Goal: Transaction & Acquisition: Book appointment/travel/reservation

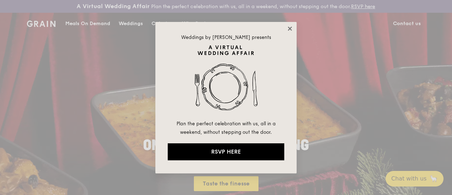
click at [291, 28] on icon at bounding box center [290, 28] width 6 height 6
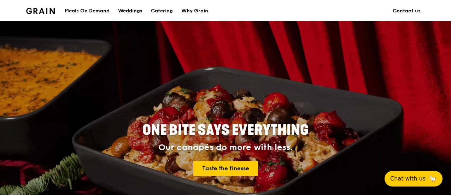
scroll to position [35, 0]
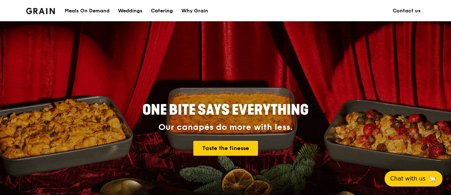
click at [165, 7] on div "Catering" at bounding box center [162, 10] width 22 height 21
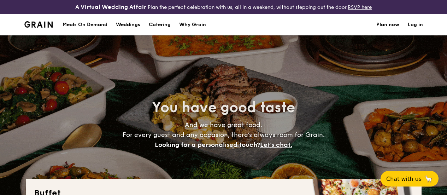
select select
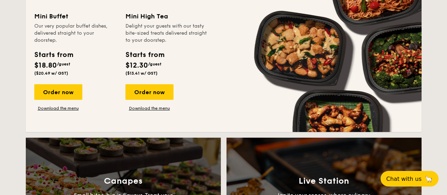
scroll to position [501, 0]
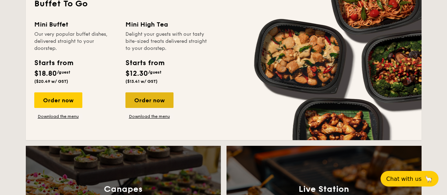
click at [169, 105] on div "Order now" at bounding box center [149, 100] width 48 height 16
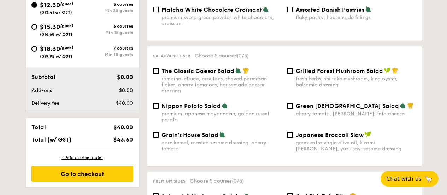
scroll to position [318, 0]
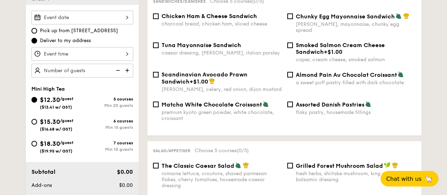
scroll to position [212, 0]
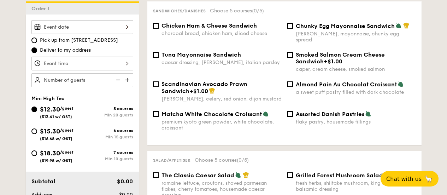
click at [234, 29] on span "Chicken Ham & Cheese Sandwich" at bounding box center [208, 25] width 95 height 7
click at [159, 29] on input "Chicken Ham & Cheese Sandwich charcoal bread, chicken ham, sliced cheese" at bounding box center [156, 26] width 6 height 6
checkbox input "true"
click at [233, 53] on span "Tuna Mayonnaise Sandwich" at bounding box center [200, 54] width 79 height 7
click at [159, 53] on input "Tuna Mayonnaise Sandwich caesar dressing, gherkin, italian parsley" at bounding box center [156, 55] width 6 height 6
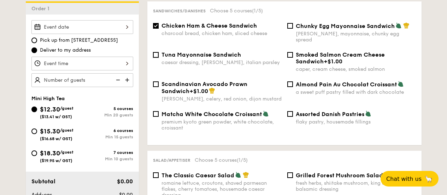
checkbox input "true"
click at [238, 29] on span "Chicken Ham & Cheese Sandwich" at bounding box center [208, 25] width 95 height 7
click at [159, 29] on input "Chicken Ham & Cheese Sandwich charcoal bread, chicken ham, sliced cheese" at bounding box center [156, 26] width 6 height 6
checkbox input "false"
click at [229, 51] on div "Chicken Ham & Cheese Sandwich charcoal bread, chicken ham, sliced cheese Chunky…" at bounding box center [284, 80] width 263 height 117
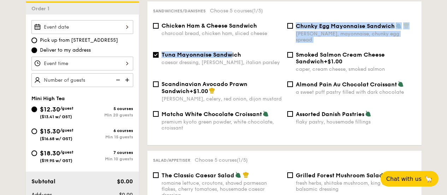
click at [229, 52] on span "Tuna Mayonnaise Sandwich" at bounding box center [200, 54] width 79 height 7
click at [159, 52] on input "Tuna Mayonnaise Sandwich caesar dressing, gherkin, italian parsley" at bounding box center [156, 55] width 6 height 6
checkbox input "false"
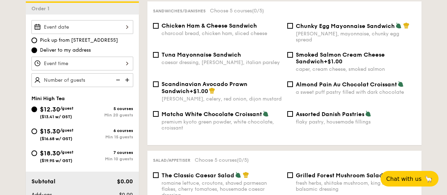
click at [54, 135] on span "$15.30" at bounding box center [50, 131] width 20 height 8
click at [37, 134] on input "$15.30 /guest ($16.68 w/ GST) 6 courses Min 15 guests" at bounding box center [34, 131] width 6 height 6
radio input "true"
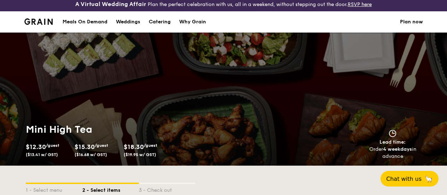
scroll to position [0, 0]
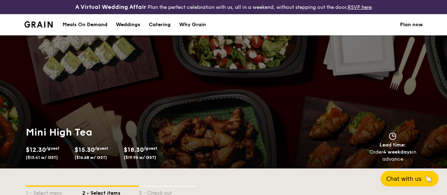
click at [200, 30] on div "Why Grain" at bounding box center [192, 24] width 27 height 21
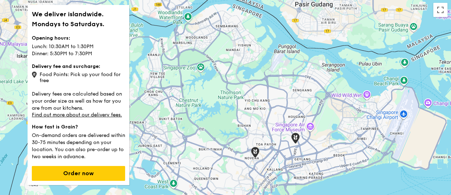
scroll to position [35, 0]
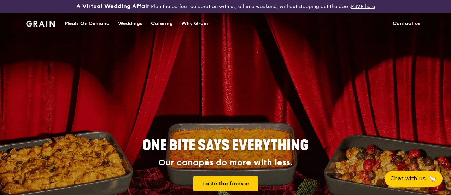
click at [83, 28] on div "Meals On Demand" at bounding box center [87, 23] width 45 height 21
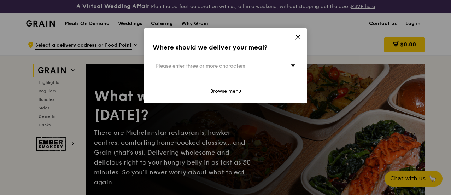
click at [297, 35] on icon at bounding box center [298, 37] width 6 height 6
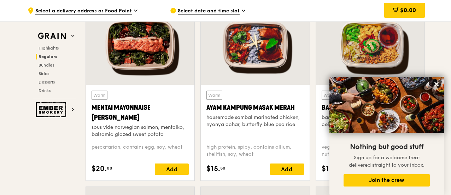
scroll to position [671, 0]
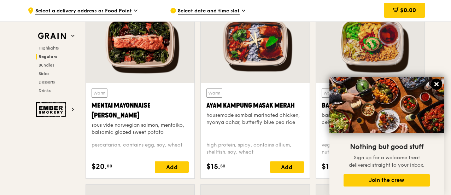
click at [434, 82] on icon at bounding box center [436, 84] width 6 height 6
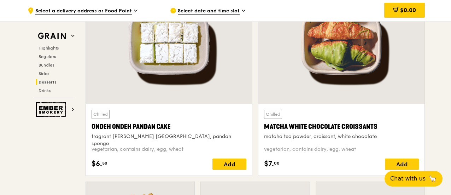
scroll to position [2113, 0]
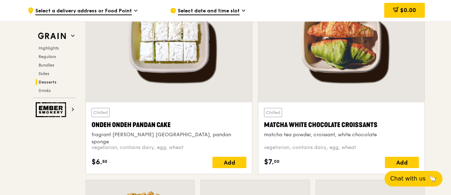
click at [81, 12] on span "Select a delivery address or Food Point" at bounding box center [83, 11] width 96 height 8
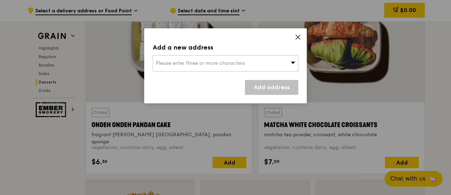
click at [299, 38] on icon at bounding box center [298, 37] width 4 height 4
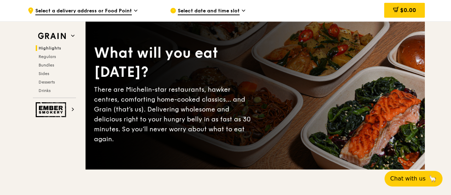
scroll to position [0, 0]
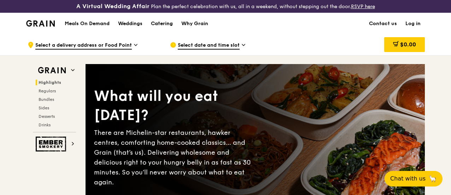
click at [160, 27] on div "Catering" at bounding box center [162, 23] width 22 height 21
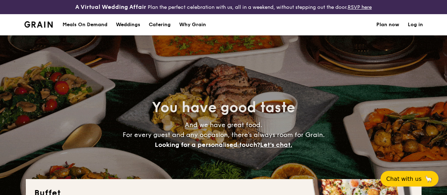
select select
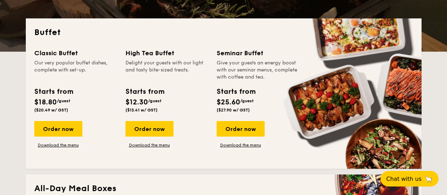
scroll to position [183, 0]
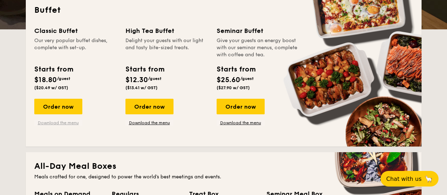
click at [55, 125] on link "Download the menu" at bounding box center [58, 123] width 48 height 6
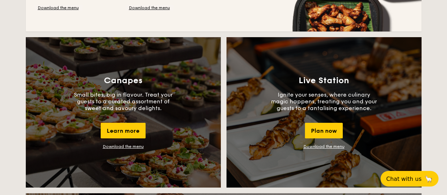
scroll to position [642, 0]
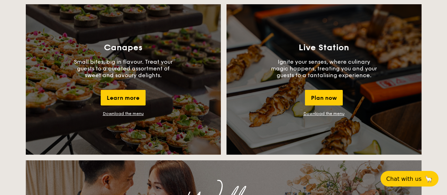
click at [123, 116] on link "Download the menu" at bounding box center [123, 113] width 41 height 5
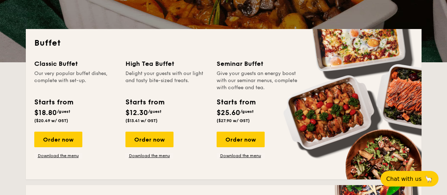
scroll to position [147, 0]
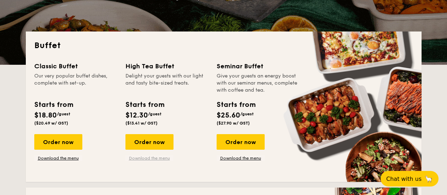
click at [138, 161] on link "Download the menu" at bounding box center [149, 158] width 48 height 6
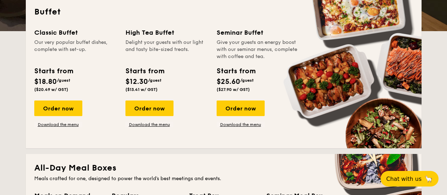
scroll to position [183, 0]
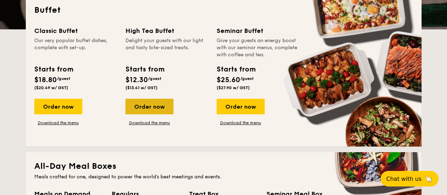
click at [151, 107] on div "Order now" at bounding box center [149, 107] width 48 height 16
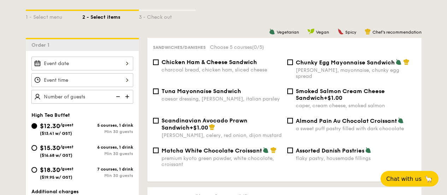
scroll to position [177, 0]
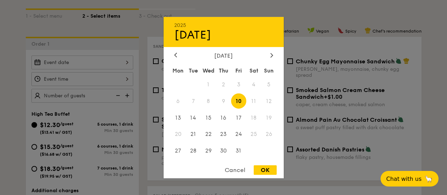
click at [128, 63] on div "2025 Oct [DATE] Tue Wed Thu Fri Sat Sun 1 2 3 4 5 6 7 8 9 10 11 12 13 14 15 16 …" at bounding box center [82, 62] width 102 height 14
click at [129, 61] on div at bounding box center [223, 97] width 447 height 195
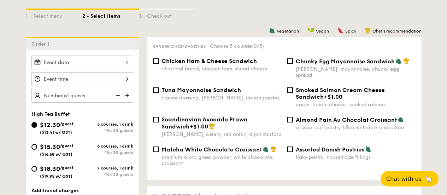
click at [122, 66] on div at bounding box center [82, 62] width 102 height 14
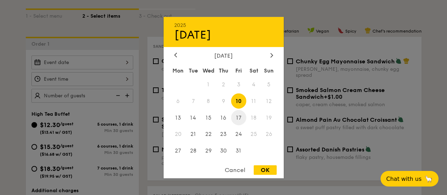
click at [240, 115] on span "17" at bounding box center [238, 117] width 15 height 15
click at [268, 171] on div "OK" at bounding box center [265, 170] width 23 height 10
type input "[DATE]"
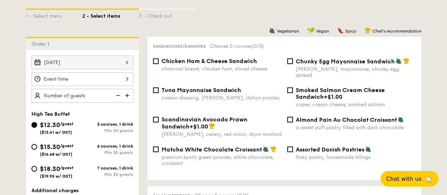
click at [107, 86] on div at bounding box center [82, 79] width 102 height 14
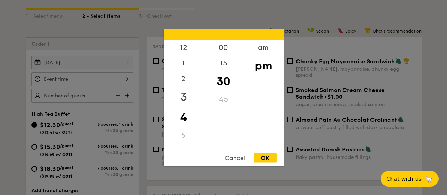
drag, startPoint x: 183, startPoint y: 76, endPoint x: 178, endPoint y: 99, distance: 23.8
click at [178, 99] on div "12 1 2 3 4 5 6 7 8 9 10 11" at bounding box center [184, 94] width 40 height 108
click at [181, 60] on div "1" at bounding box center [184, 65] width 40 height 20
click at [262, 154] on div "OK" at bounding box center [265, 158] width 23 height 10
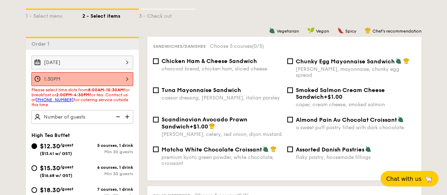
click at [109, 86] on div "1:30PM" at bounding box center [82, 79] width 102 height 14
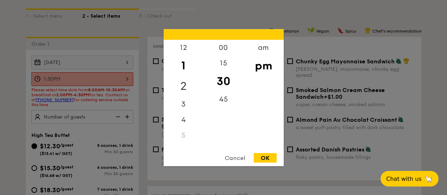
click at [181, 83] on div "2" at bounding box center [184, 86] width 40 height 20
click at [223, 45] on div "00" at bounding box center [224, 50] width 40 height 20
click at [265, 154] on div "OK" at bounding box center [265, 158] width 23 height 10
type input "2:00PM"
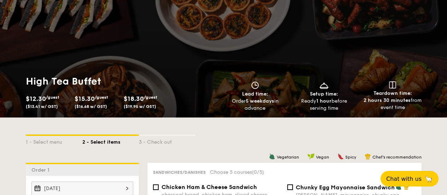
scroll to position [106, 0]
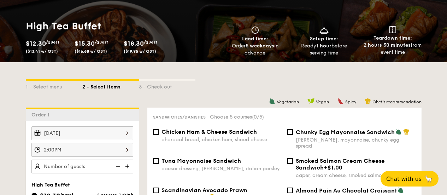
drag, startPoint x: 133, startPoint y: 122, endPoint x: 0, endPoint y: 129, distance: 133.4
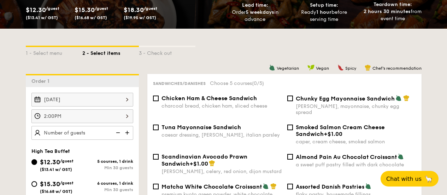
scroll to position [141, 0]
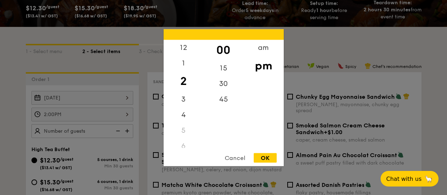
click at [70, 117] on div "2:00PM 12 1 2 3 4 5 6 7 8 9 10 11 00 15 30 45 am pm Cancel OK" at bounding box center [82, 114] width 102 height 14
click at [70, 117] on div at bounding box center [223, 97] width 447 height 195
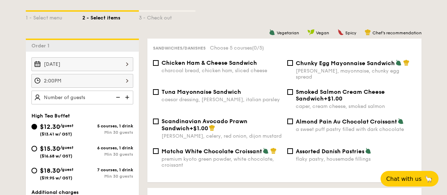
scroll to position [177, 0]
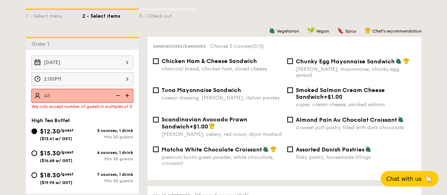
type input "45 guests"
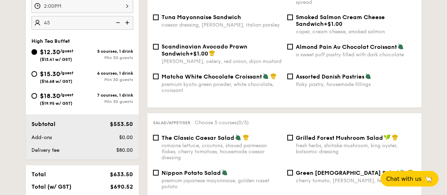
scroll to position [247, 0]
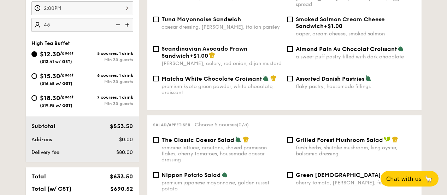
click at [59, 80] on span "$15.30" at bounding box center [50, 76] width 20 height 8
click at [37, 79] on input "$15.30 /guest ($16.68 w/ GST) 6 courses, 1 drink Min 30 guests" at bounding box center [34, 76] width 6 height 6
radio input "true"
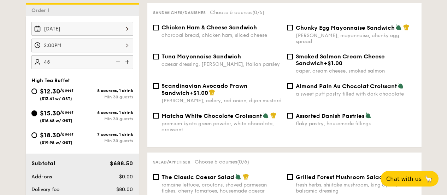
scroll to position [212, 0]
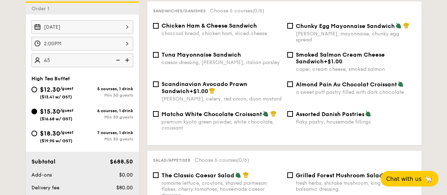
click at [39, 94] on div "$12.30 /guest ($13.41 w/ GST)" at bounding box center [56, 91] width 51 height 15
click at [37, 92] on input "$12.30 /guest ($13.41 w/ GST) 5 courses, 1 drink Min 30 guests" at bounding box center [34, 90] width 6 height 6
radio input "true"
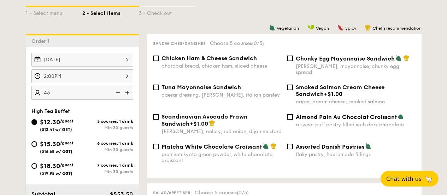
scroll to position [177, 0]
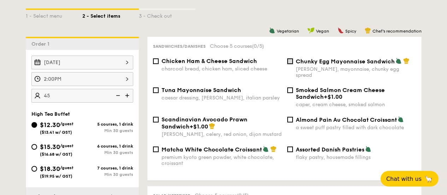
click at [292, 64] on input "Chunky Egg Mayonnaise Sandwich dijon mustard, mayonnaise, chunky egg spread" at bounding box center [290, 61] width 6 height 6
checkbox input "true"
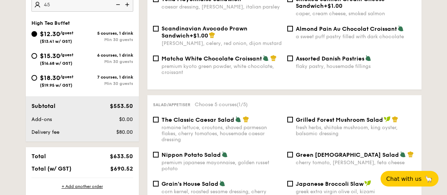
scroll to position [318, 0]
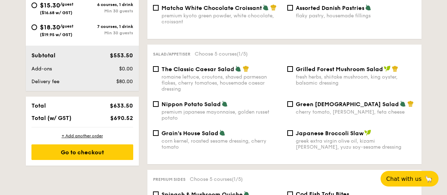
click at [207, 106] on span "Nippon Potato Salad" at bounding box center [190, 104] width 59 height 7
click at [159, 106] on input "Nippon Potato Salad premium japanese mayonnaise, golden russet potato" at bounding box center [156, 104] width 6 height 6
checkbox input "true"
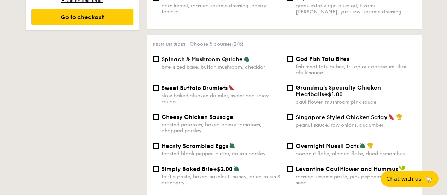
scroll to position [459, 0]
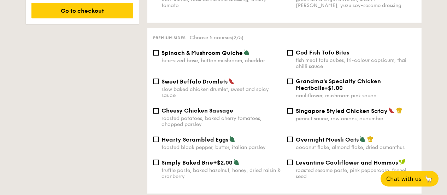
click at [320, 53] on span "Cod Fish Tofu Bites" at bounding box center [322, 52] width 53 height 7
click at [293, 53] on input "Cod Fish Tofu Bites fish meat tofu cubes, tri-colour capsicum, thai chilli sauce" at bounding box center [290, 53] width 6 height 6
checkbox input "true"
click at [222, 85] on div "Sweet Buffalo Drumlets slow baked chicken drumlet, sweet and spicy sauce" at bounding box center [221, 88] width 120 height 20
click at [159, 84] on input "Sweet Buffalo Drumlets slow baked chicken drumlet, sweet and spicy sauce" at bounding box center [156, 81] width 6 height 6
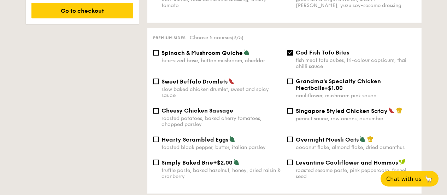
checkbox input "true"
click at [296, 112] on span "Singapore Styled Chicken Satay" at bounding box center [342, 110] width 92 height 7
click at [293, 112] on input "Singapore Styled Chicken Satay peanut sauce, raw onions, cucumber" at bounding box center [290, 111] width 6 height 6
checkbox input "true"
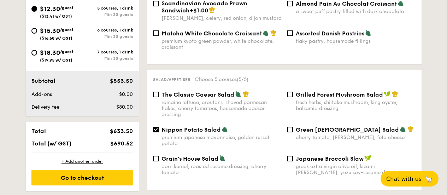
scroll to position [318, 0]
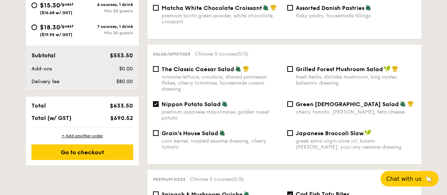
click at [206, 104] on span "Nippon Potato Salad" at bounding box center [190, 104] width 59 height 7
click at [159, 104] on input "Nippon Potato Salad premium japanese mayonnaise, golden russet potato" at bounding box center [156, 104] width 6 height 6
checkbox input "false"
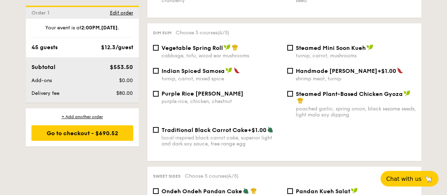
scroll to position [636, 0]
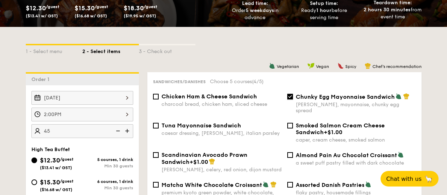
click at [291, 99] on input "Chunky Egg Mayonnaise Sandwich dijon mustard, mayonnaise, chunky egg spread" at bounding box center [290, 97] width 6 height 6
checkbox input "false"
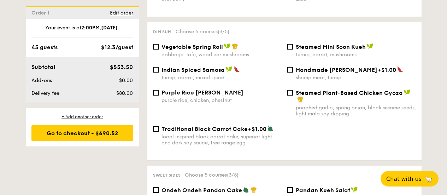
click at [223, 95] on span "Purple Rice [PERSON_NAME]" at bounding box center [202, 92] width 82 height 7
click at [159, 95] on input "Purple Rice Loh Mai Kai purple rice, chicken, chestnut" at bounding box center [156, 93] width 6 height 6
checkbox input "true"
click at [305, 70] on span "Handmade [PERSON_NAME]" at bounding box center [337, 69] width 82 height 7
click at [293, 70] on input "Handmade [PERSON_NAME] +$1.00 shrimp meat, turnip" at bounding box center [290, 70] width 6 height 6
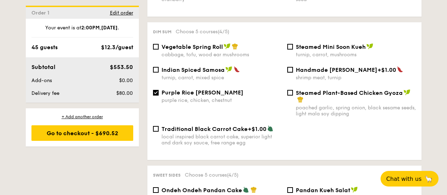
checkbox input "true"
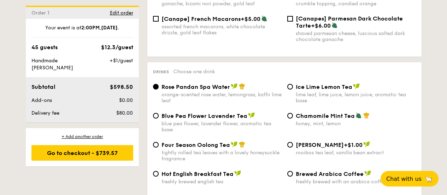
scroll to position [1166, 0]
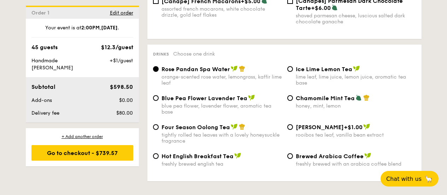
click at [300, 74] on div "lime leaf, lime juice, lemon juice, aromatic tea base" at bounding box center [356, 80] width 120 height 12
click at [293, 69] on input "Ice Lime Lemon Tea lime leaf, lime juice, lemon juice, aromatic tea base" at bounding box center [290, 69] width 6 height 6
radio input "true"
click at [235, 95] on span "Blue Pea Flower Lavender Tea" at bounding box center [204, 98] width 86 height 7
click at [159, 95] on input "Blue Pea Flower Lavender Tea blue pea flower, lavender flower, aromatic tea base" at bounding box center [156, 98] width 6 height 6
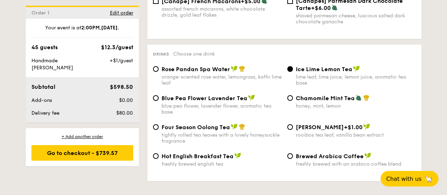
radio input "true"
click at [322, 67] on div "Ice Lime Lemon Tea lime leaf, lime juice, lemon juice, aromatic tea base" at bounding box center [356, 75] width 120 height 20
click at [293, 67] on input "Ice Lime Lemon Tea lime leaf, lime juice, lemon juice, aromatic tea base" at bounding box center [290, 69] width 6 height 6
radio input "true"
click at [231, 97] on div "Blue Pea Flower Lavender Tea blue pea flower, lavender flower, aromatic tea base" at bounding box center [221, 104] width 120 height 20
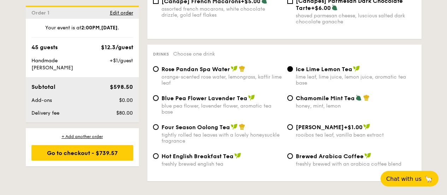
click at [159, 97] on input "Blue Pea Flower Lavender Tea blue pea flower, lavender flower, aromatic tea base" at bounding box center [156, 98] width 6 height 6
radio input "true"
click at [234, 74] on div "orange-scented rose water, lemongrass, kaffir lime leaf" at bounding box center [221, 80] width 120 height 12
click at [159, 71] on input "Rose Pandan Spa Water orange-scented rose water, lemongrass, kaffir lime leaf" at bounding box center [156, 69] width 6 height 6
radio input "true"
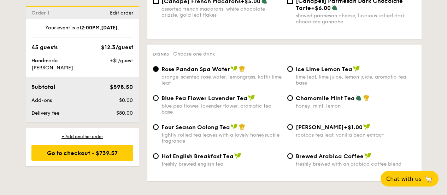
click at [310, 59] on div "Drinks Choose one drink Rose Pandan Spa Water orange-scented rose water, lemong…" at bounding box center [284, 113] width 274 height 136
click at [312, 66] on span "Ice Lime Lemon Tea" at bounding box center [324, 69] width 57 height 7
click at [293, 66] on input "Ice Lime Lemon Tea lime leaf, lime juice, lemon juice, aromatic tea base" at bounding box center [290, 69] width 6 height 6
radio input "true"
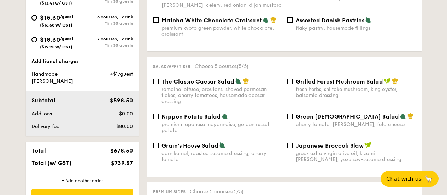
scroll to position [424, 0]
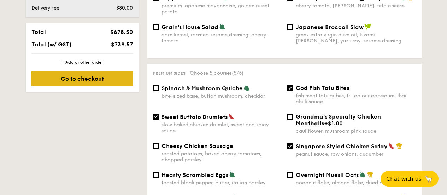
click at [105, 80] on div "Go to checkout" at bounding box center [82, 79] width 102 height 16
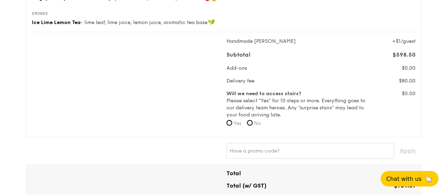
scroll to position [177, 0]
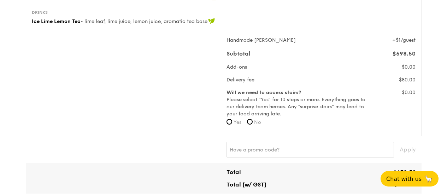
click at [256, 124] on form "Will we need to access stairs? Please select “Yes” for 10 steps or more. Everyt…" at bounding box center [296, 109] width 140 height 41
click at [254, 125] on label "No" at bounding box center [254, 122] width 14 height 7
click at [253, 124] on input "No" at bounding box center [250, 122] width 6 height 6
radio input "true"
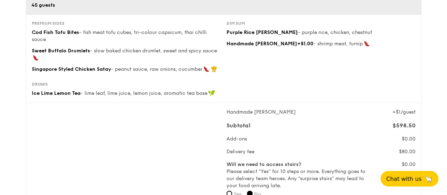
scroll to position [106, 0]
